Goal: Information Seeking & Learning: Check status

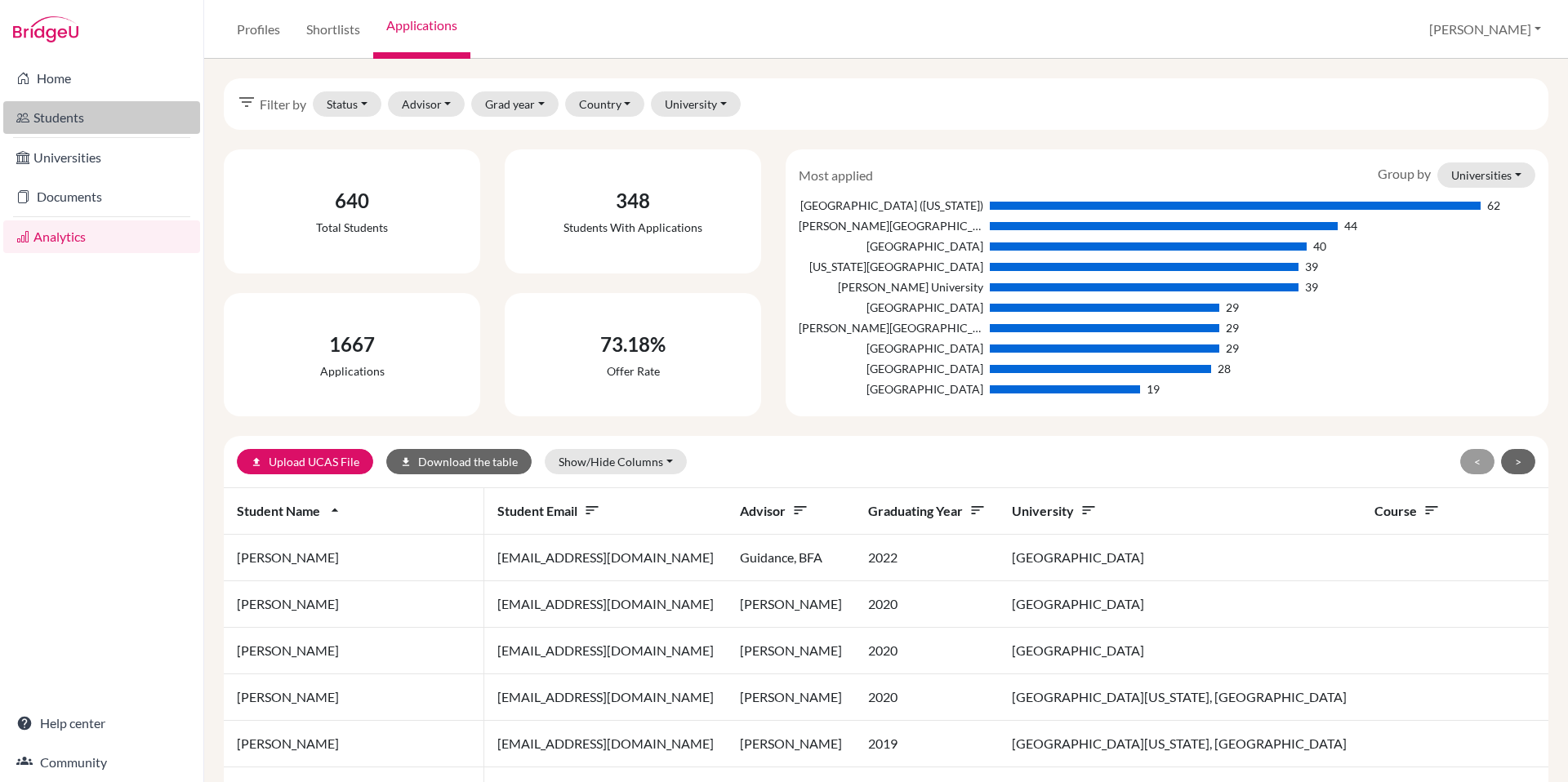
click at [66, 117] on link "Students" at bounding box center [102, 117] width 197 height 32
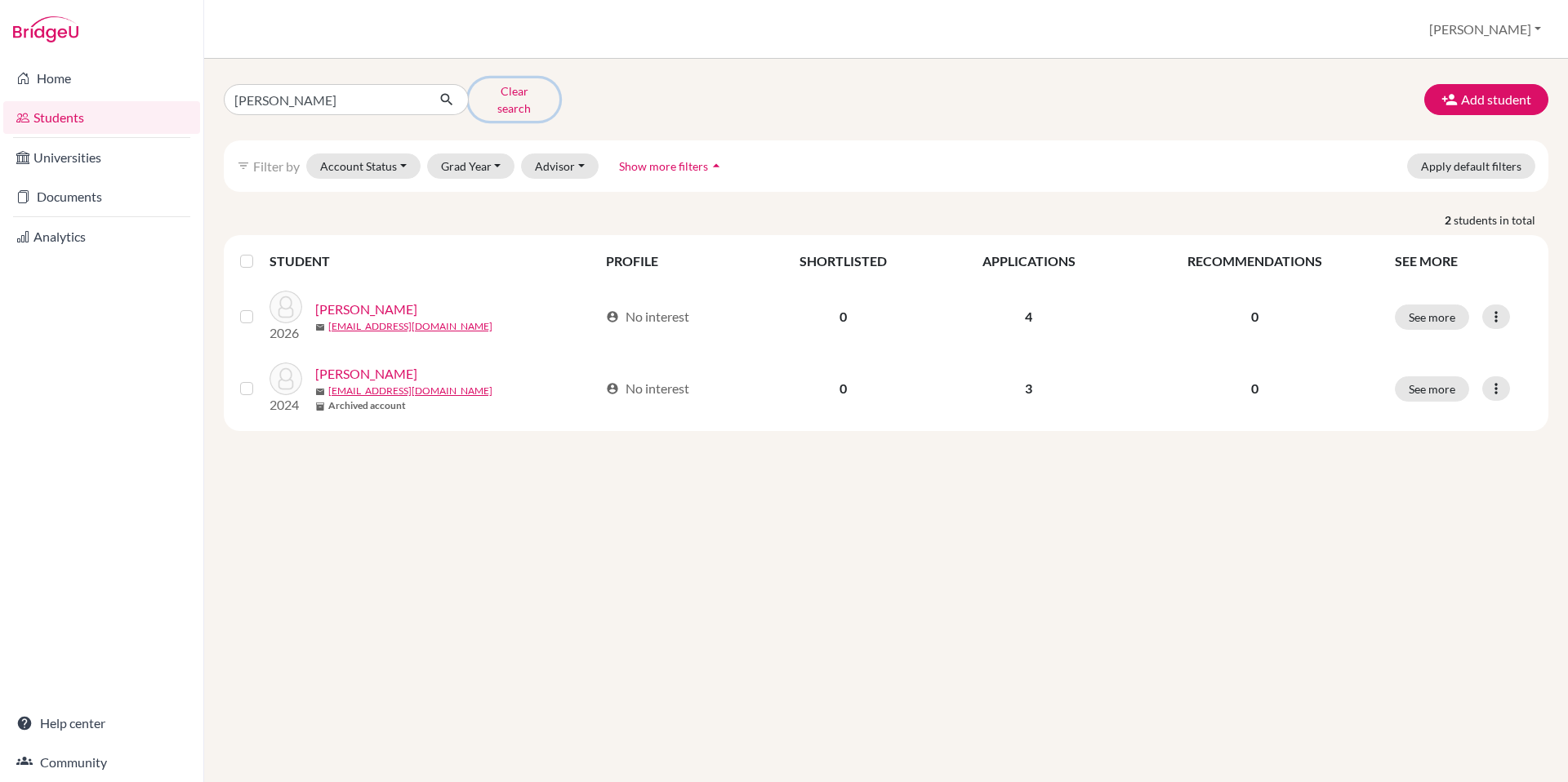
click at [521, 91] on button "Clear search" at bounding box center [514, 99] width 91 height 42
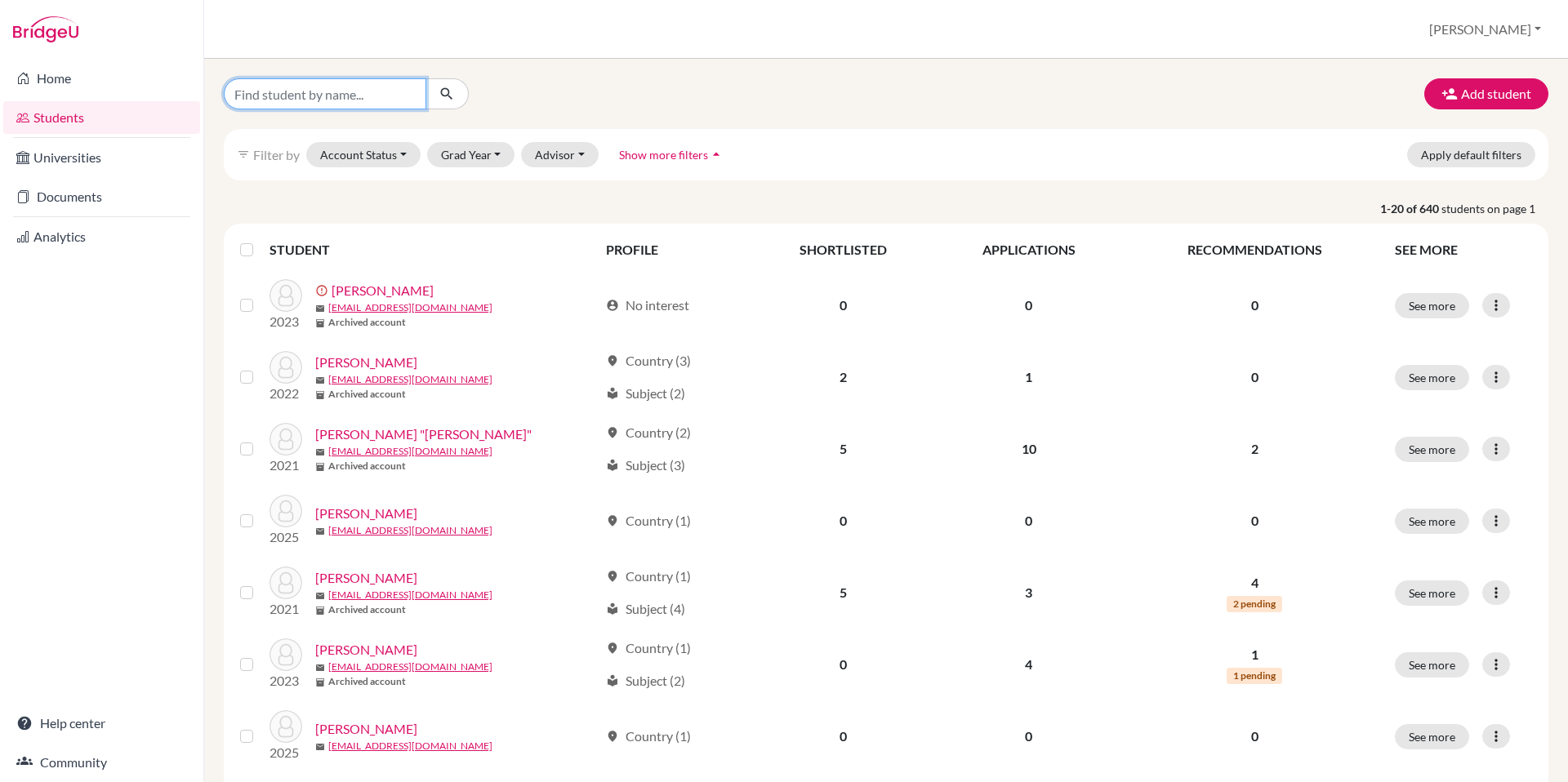
click at [358, 101] on input "Find student by name..." at bounding box center [324, 93] width 202 height 31
type input "[PERSON_NAME]"
click button "submit" at bounding box center [447, 93] width 43 height 31
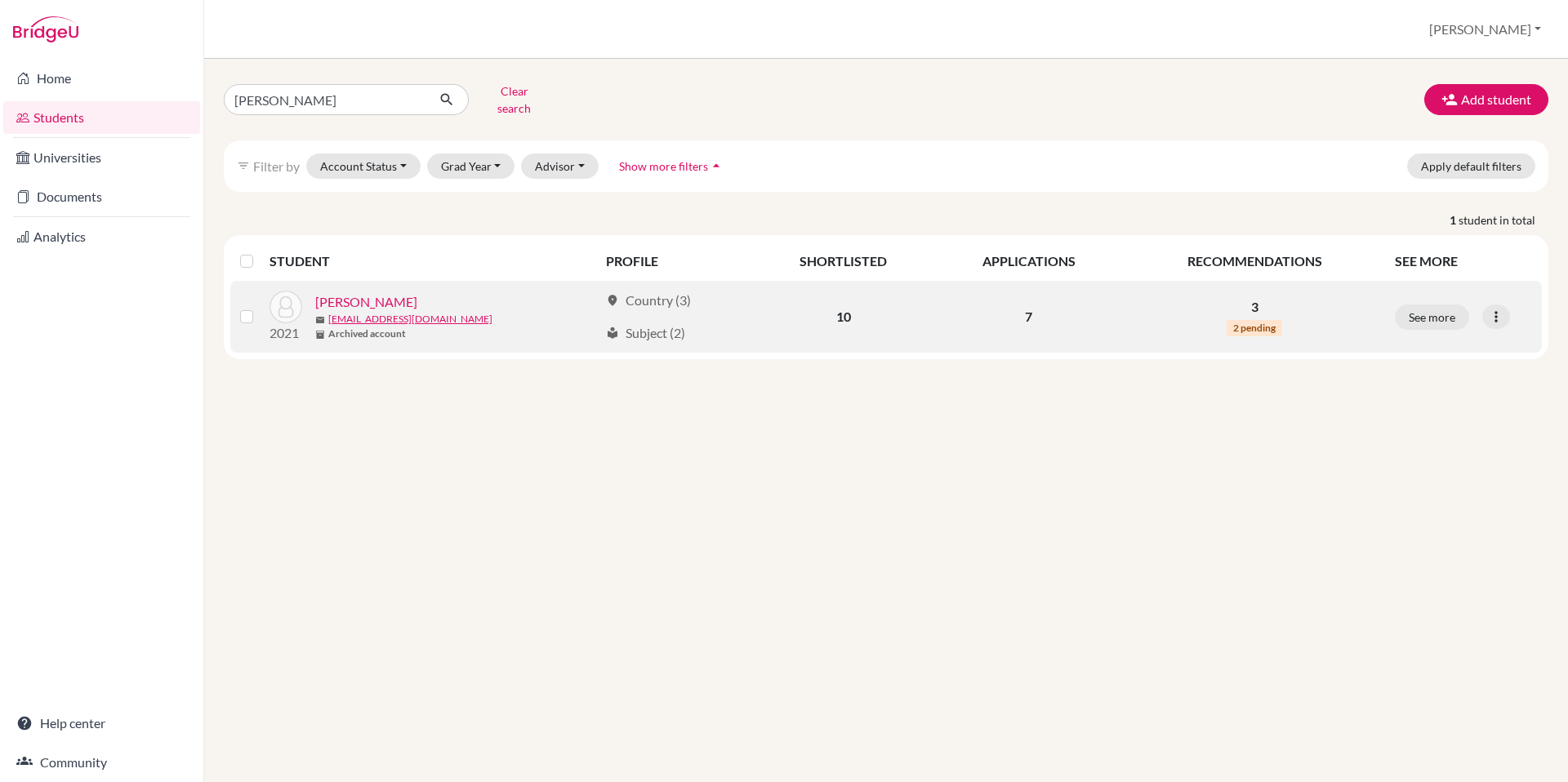
click at [354, 292] on link "[PERSON_NAME]" at bounding box center [366, 301] width 102 height 20
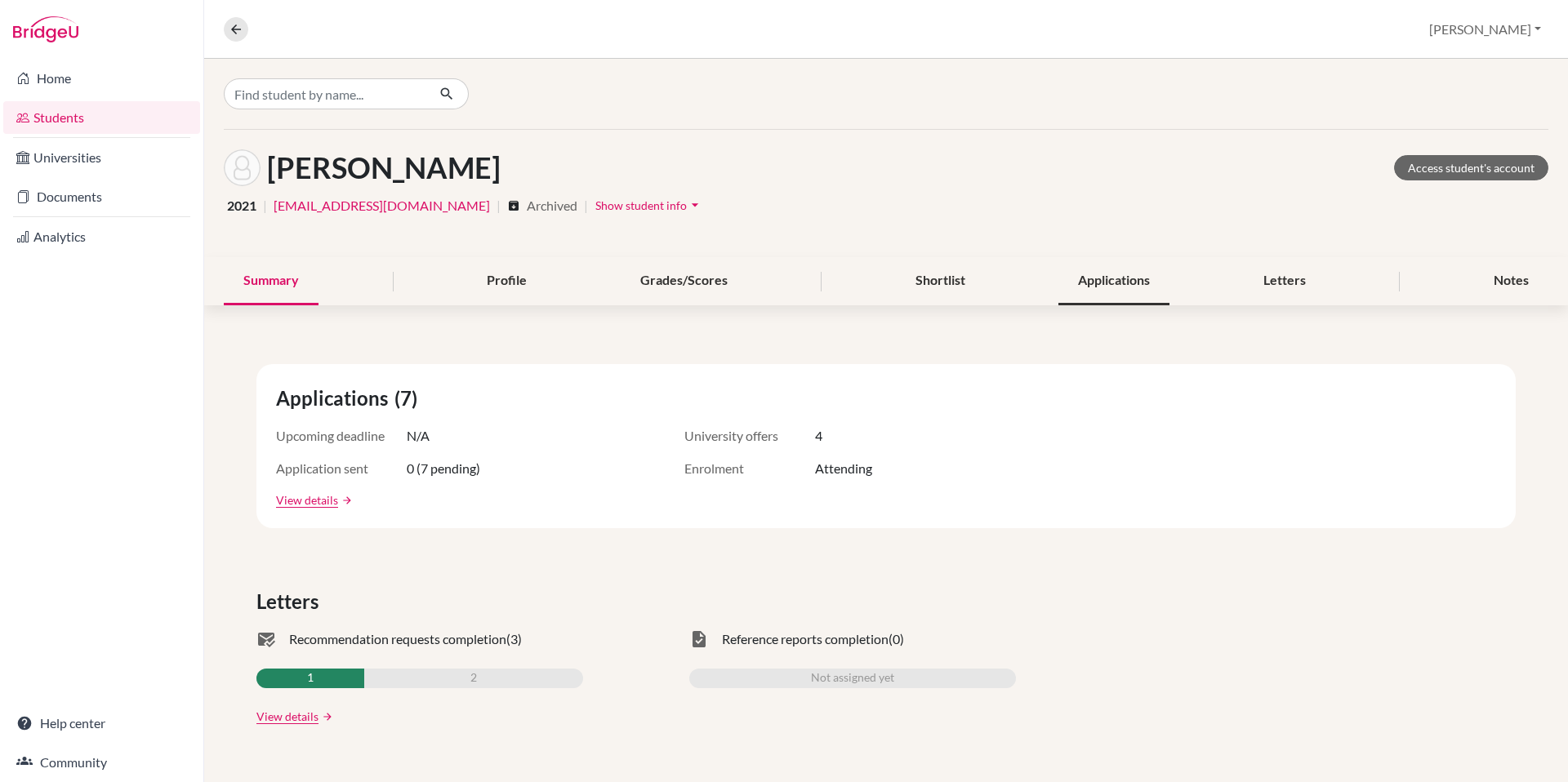
click at [1103, 277] on div "Applications" at bounding box center [1114, 281] width 111 height 48
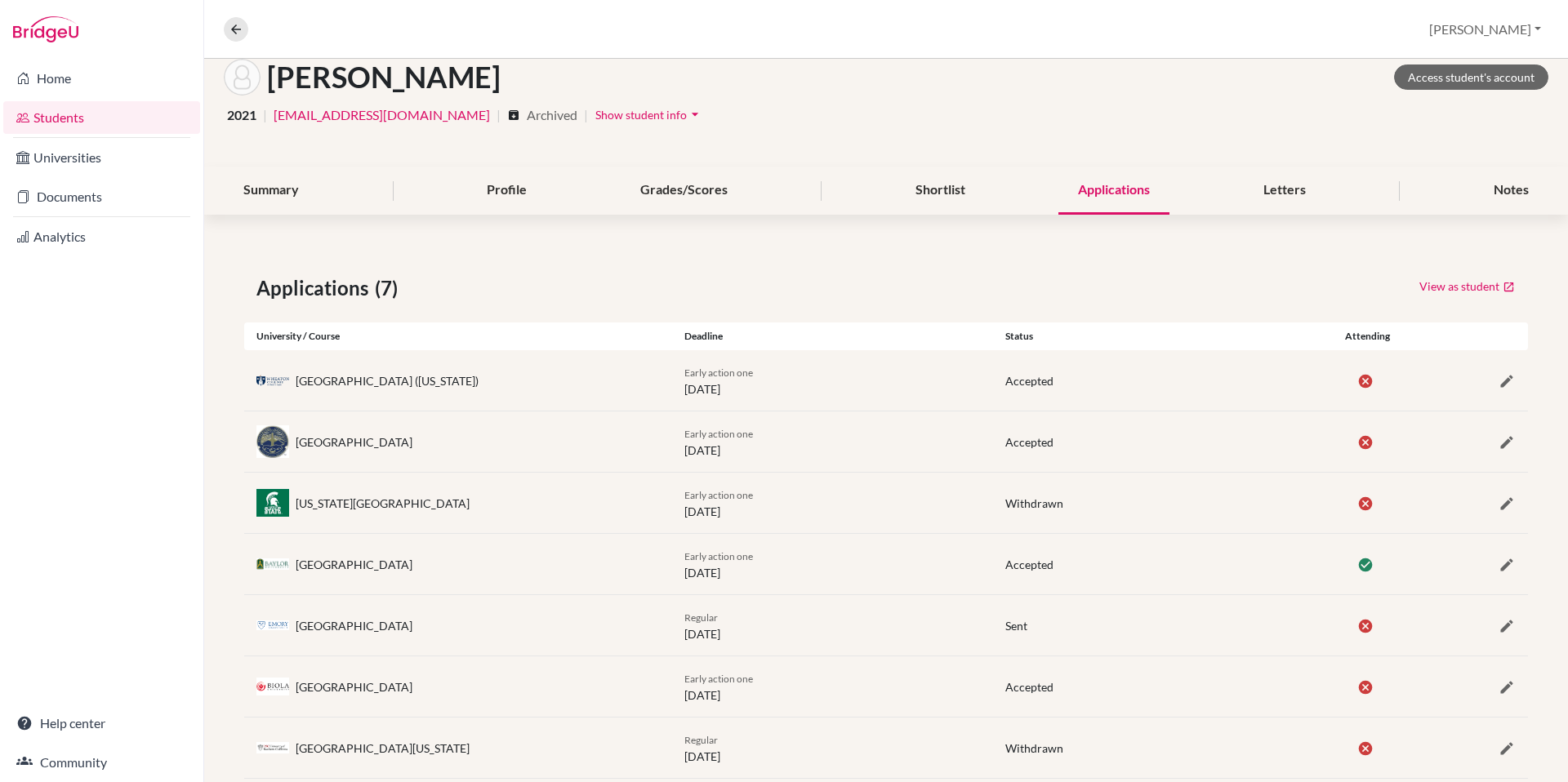
scroll to position [127, 0]
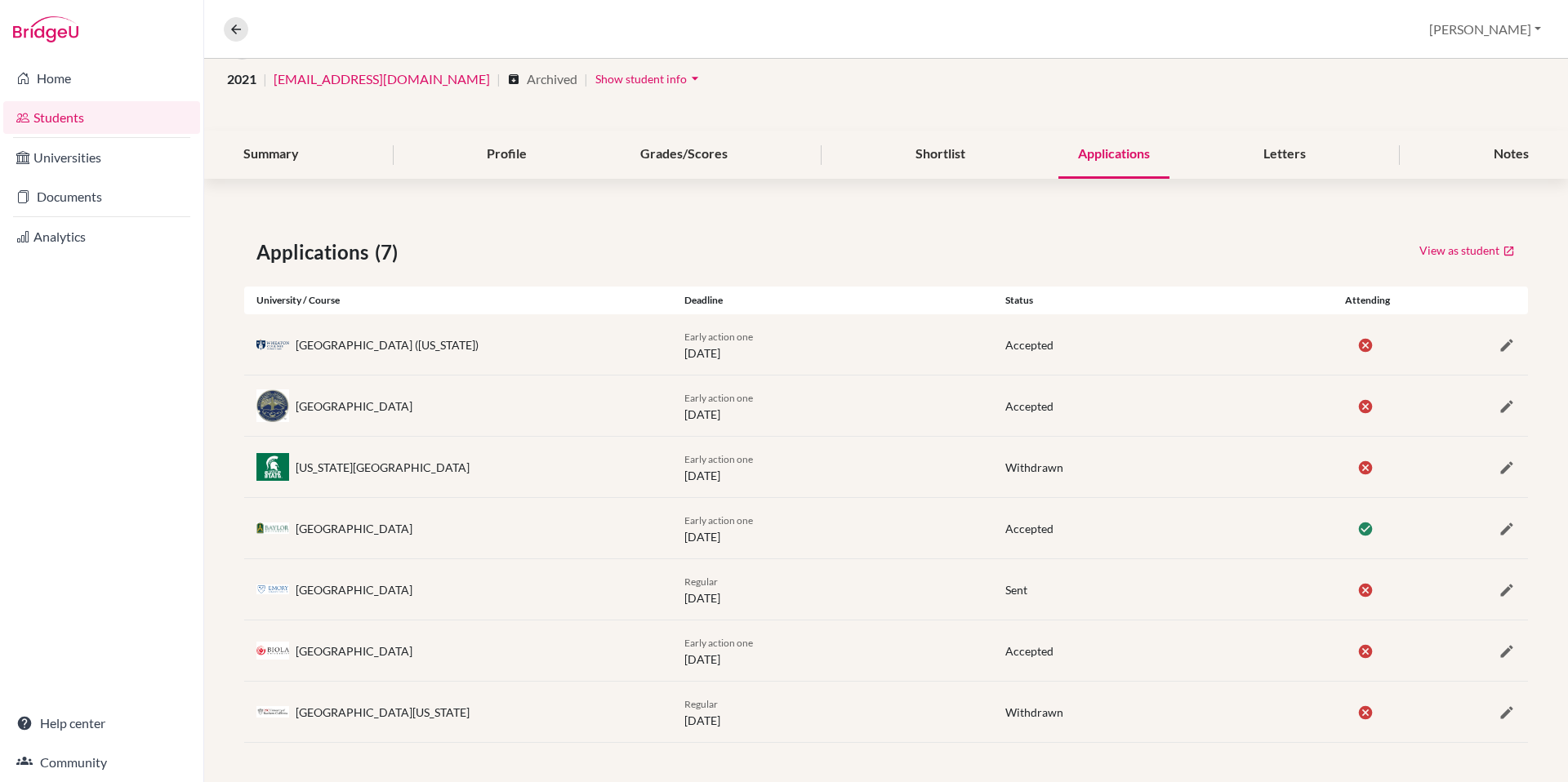
click at [66, 116] on link "Students" at bounding box center [102, 117] width 197 height 32
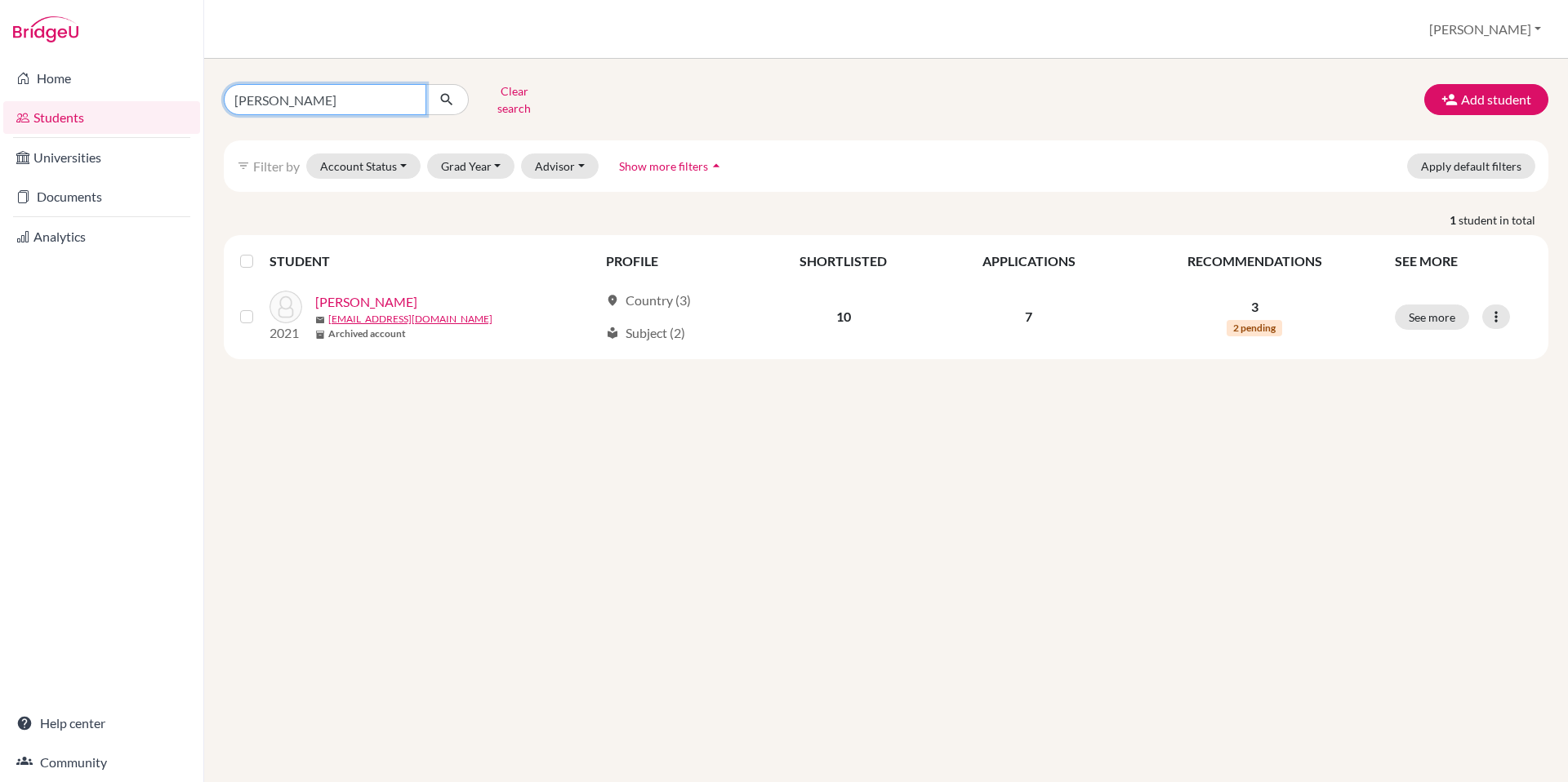
click at [310, 93] on input "[PERSON_NAME]" at bounding box center [324, 99] width 202 height 31
type input "m"
type input "nachtigal"
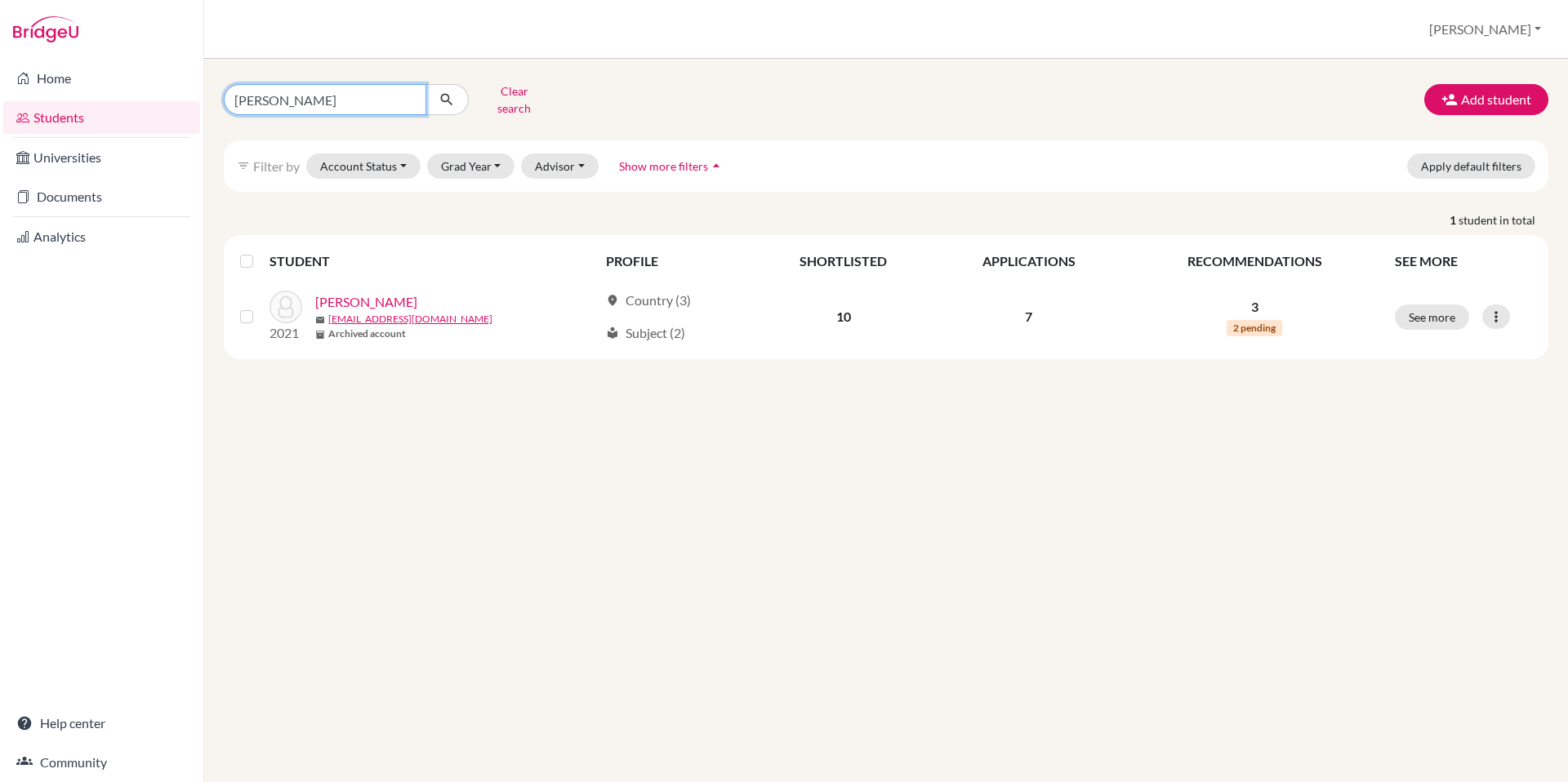
click button "submit" at bounding box center [447, 99] width 43 height 31
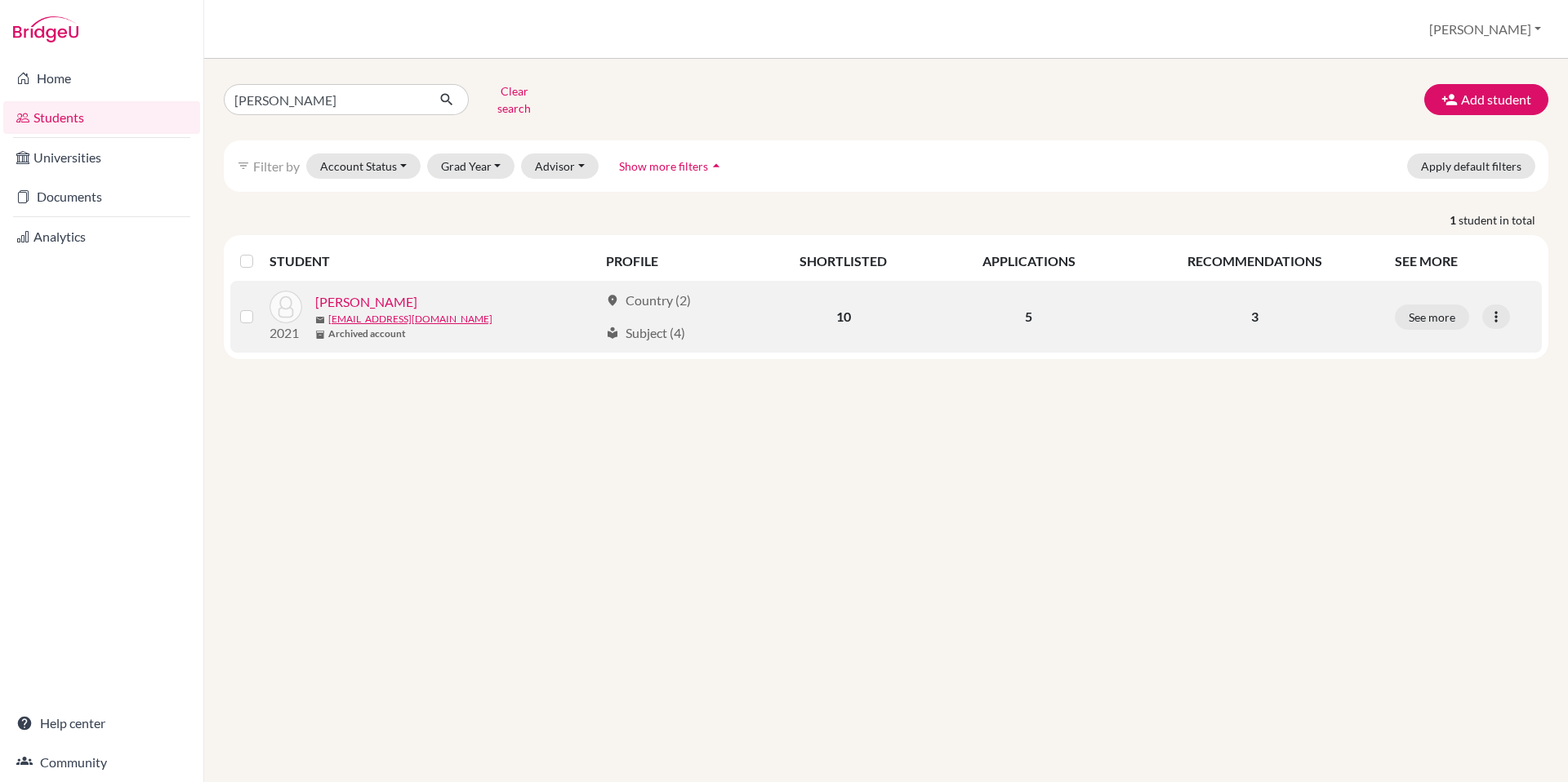
click at [360, 292] on link "Nachtigall, Marco" at bounding box center [366, 301] width 102 height 20
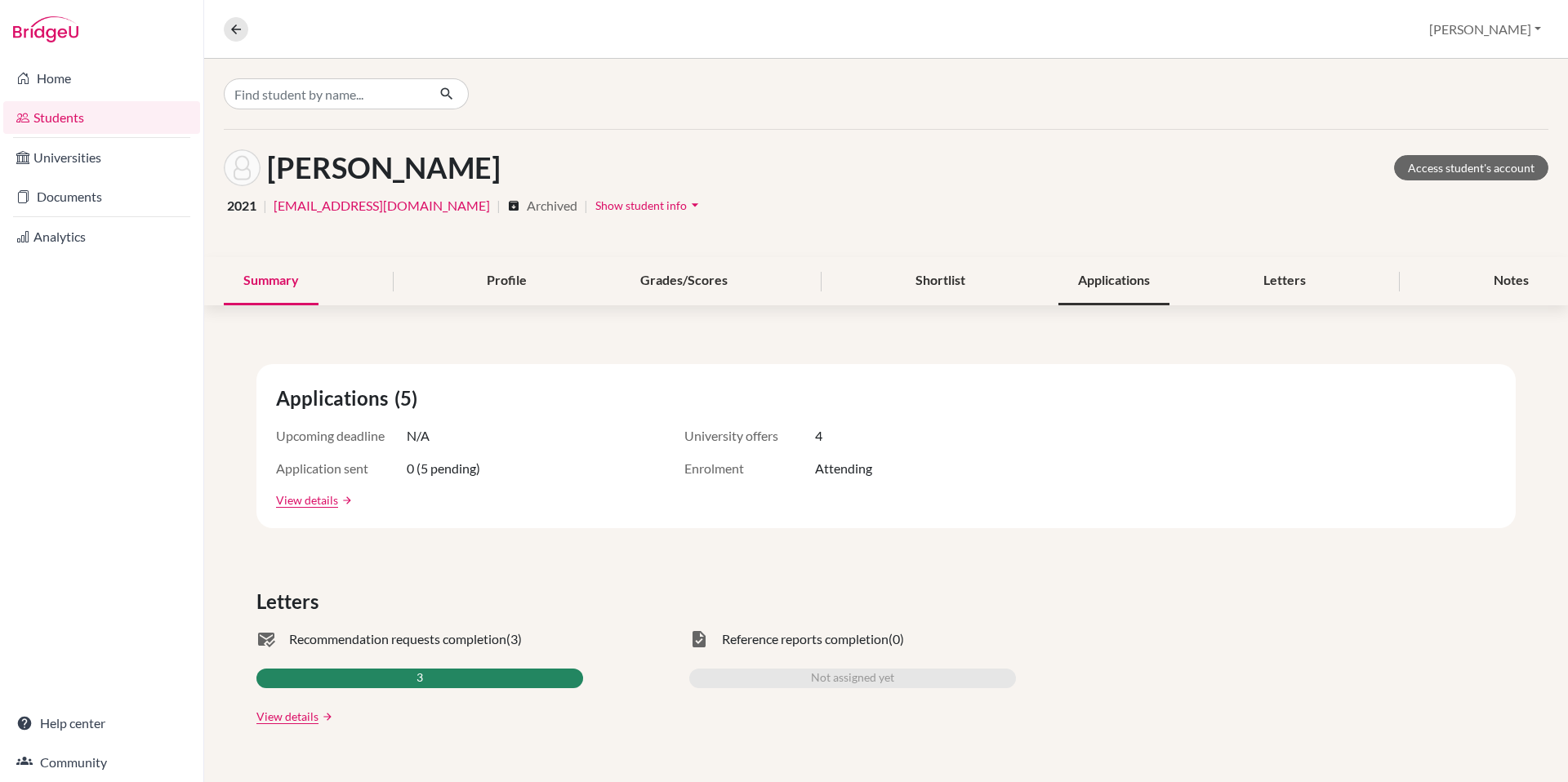
click at [1119, 287] on div "Applications" at bounding box center [1114, 281] width 111 height 48
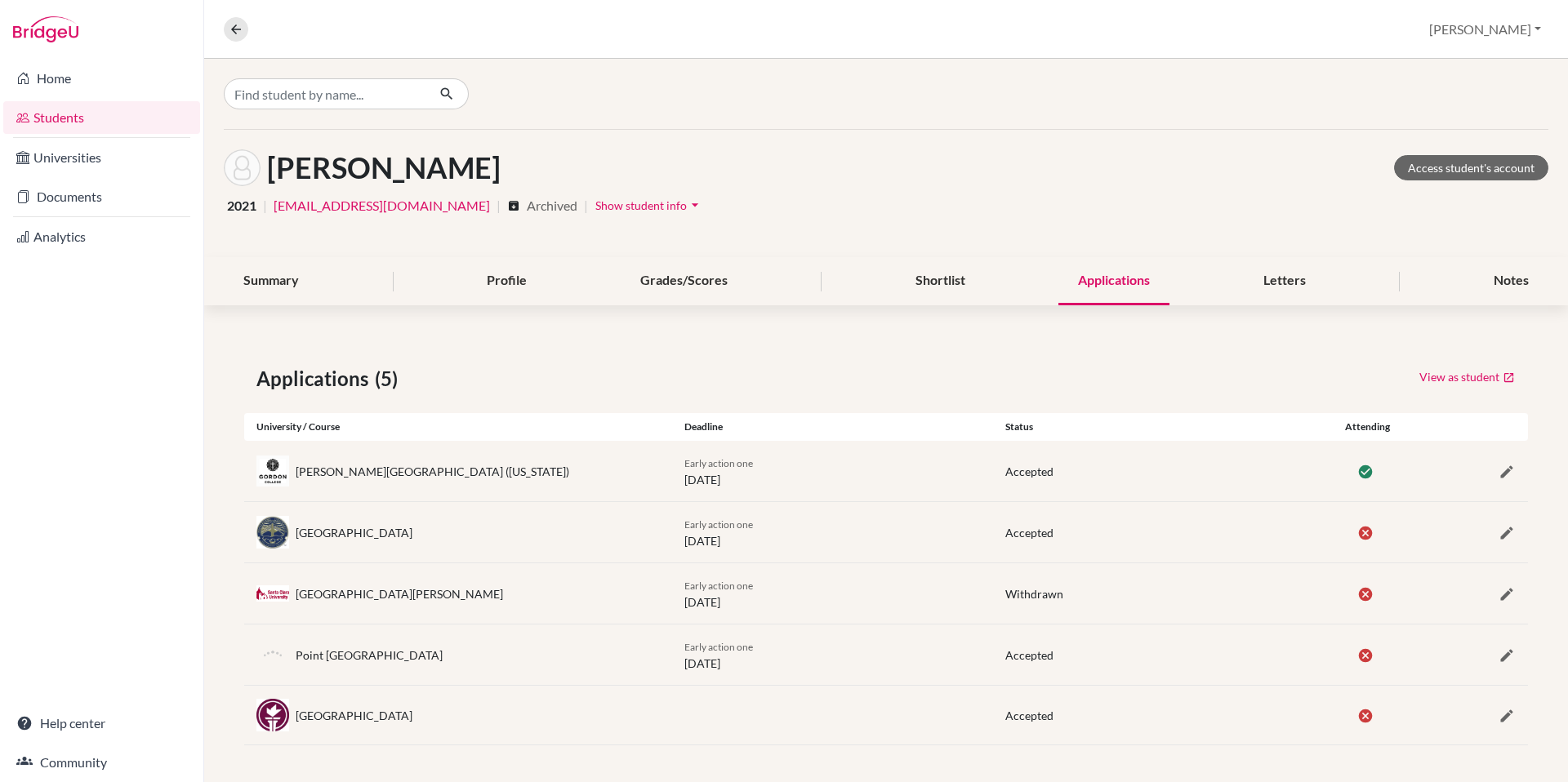
scroll to position [3, 0]
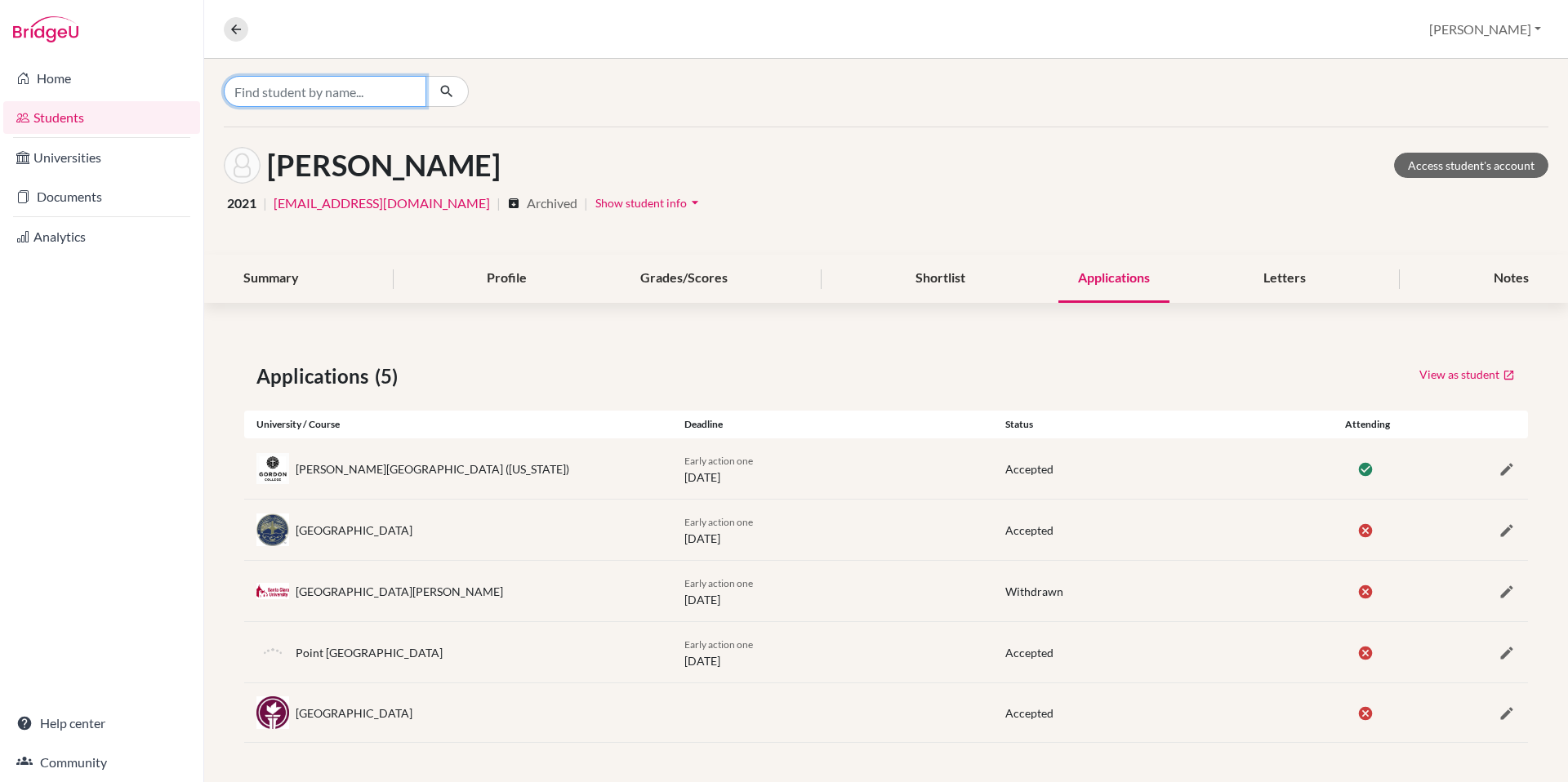
click at [314, 88] on input "Find student by name..." at bounding box center [324, 91] width 202 height 31
type input "kooiman"
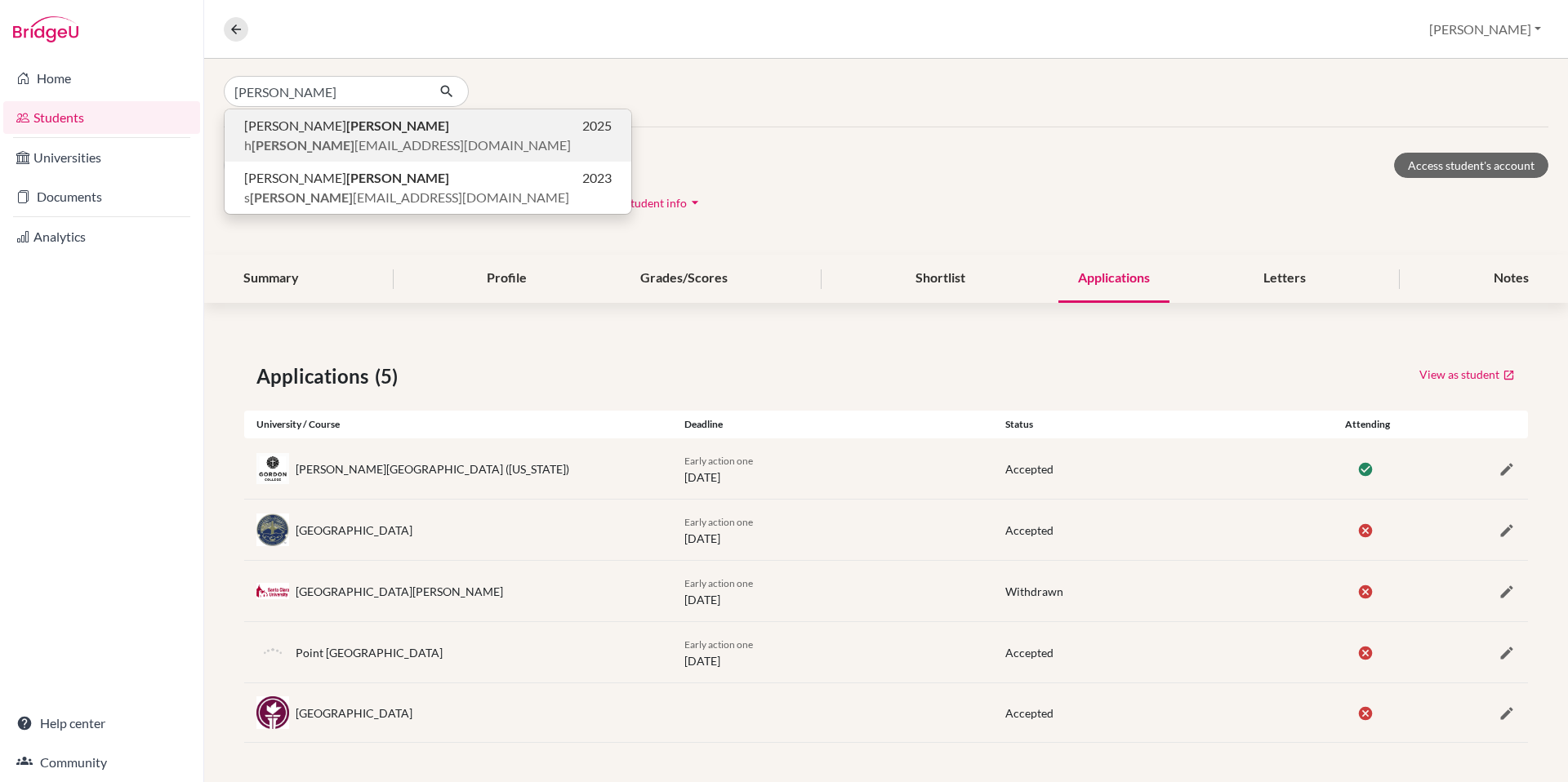
click at [347, 132] on b "Kooiman" at bounding box center [398, 125] width 103 height 15
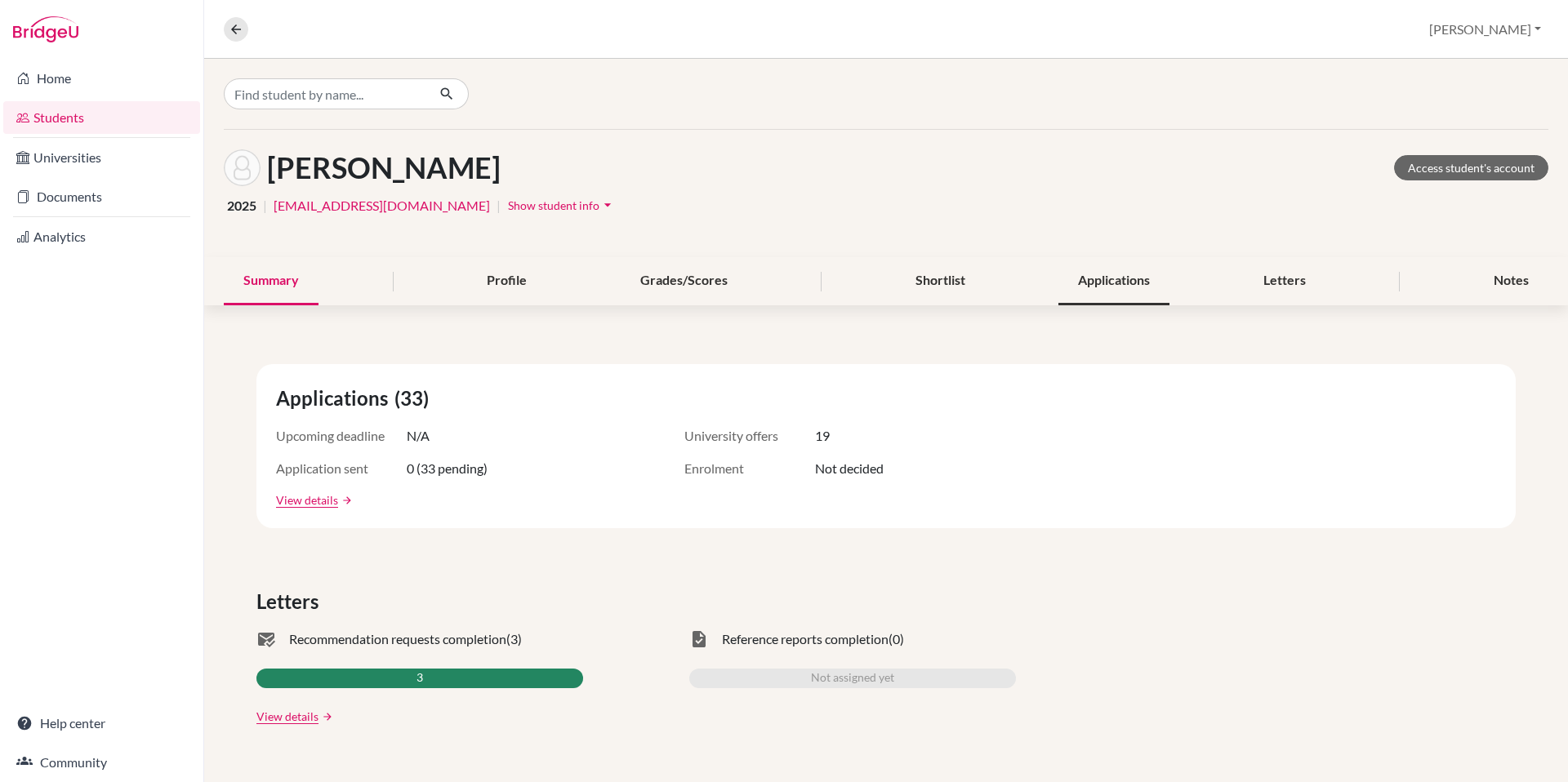
click at [1072, 294] on div "Applications" at bounding box center [1114, 281] width 111 height 48
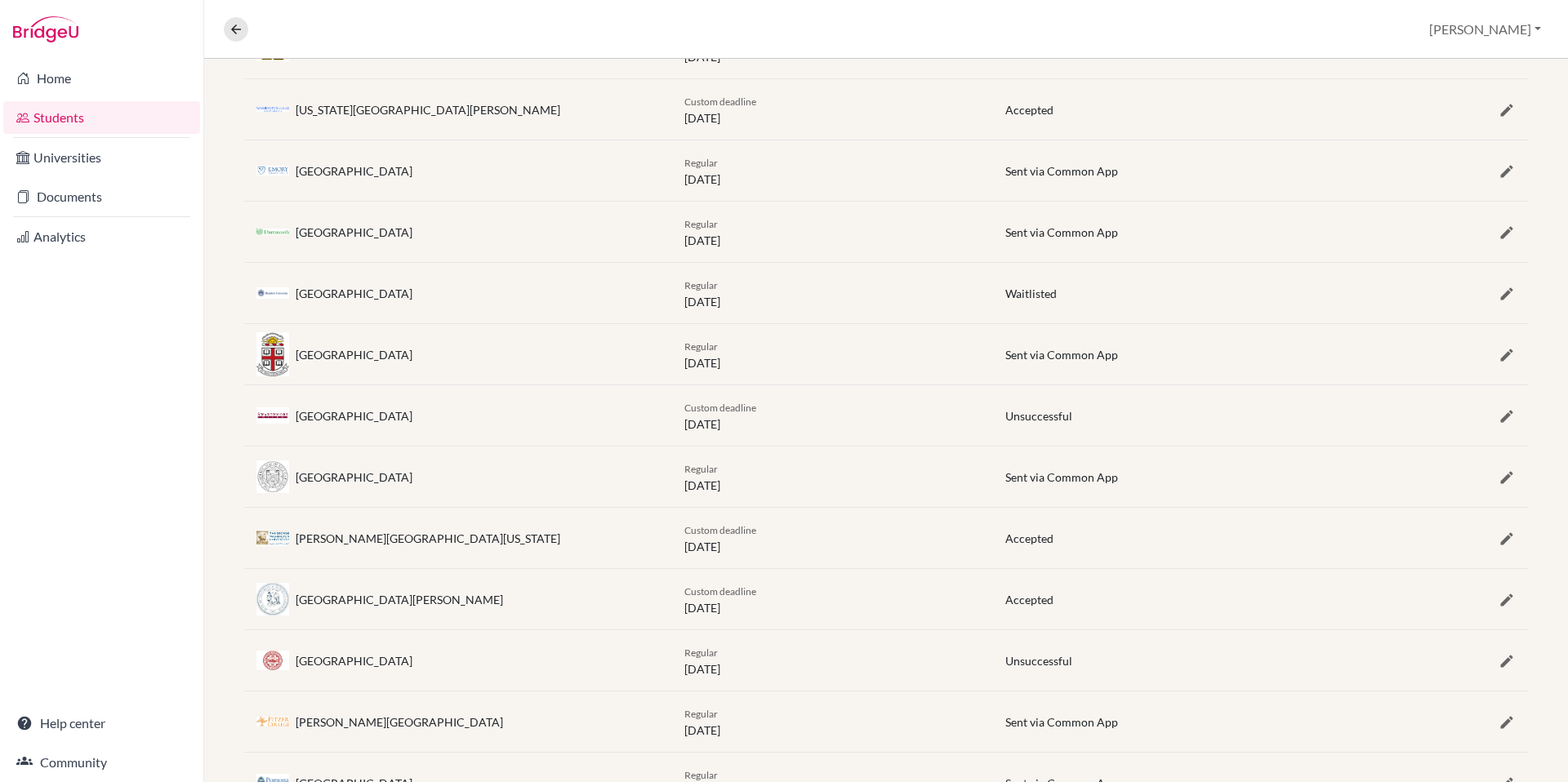
scroll to position [793, 0]
